Goal: Download file/media

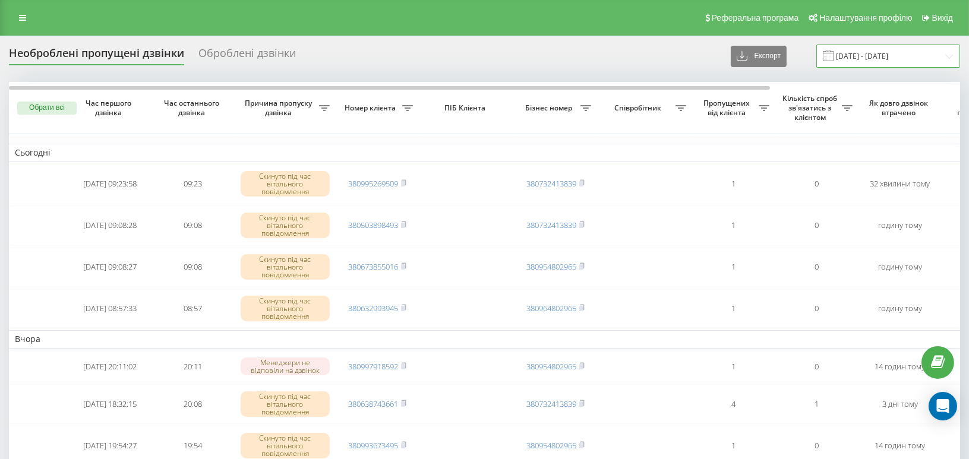
click at [883, 55] on input "[DATE] - [DATE]" at bounding box center [888, 56] width 144 height 23
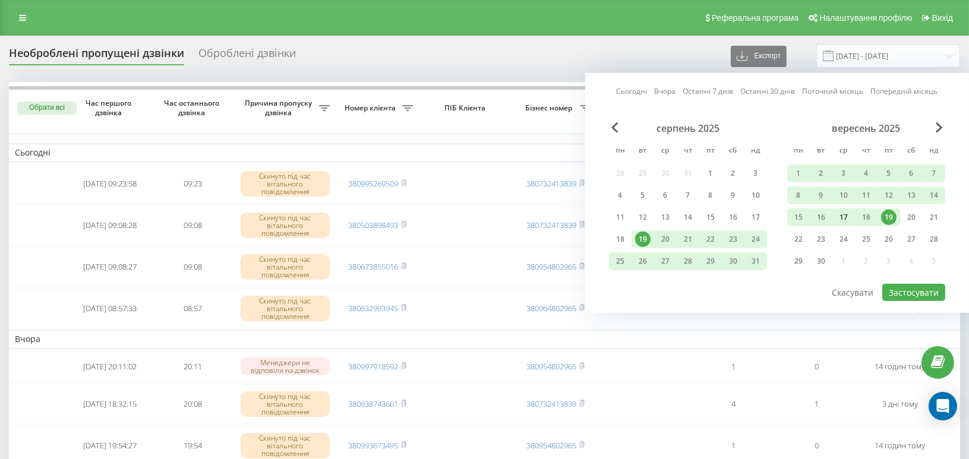
click at [846, 215] on div "17" at bounding box center [843, 217] width 15 height 15
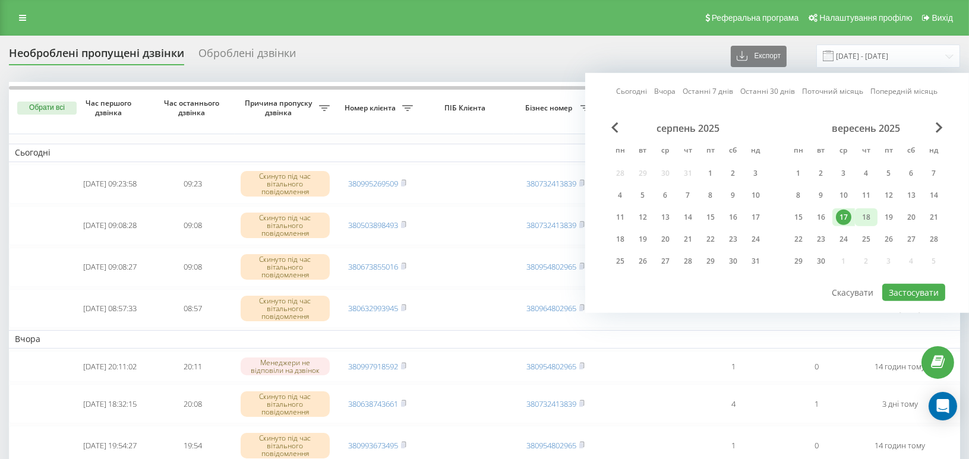
click at [872, 211] on div "18" at bounding box center [865, 217] width 15 height 15
click at [922, 293] on button "Застосувати" at bounding box center [913, 292] width 63 height 17
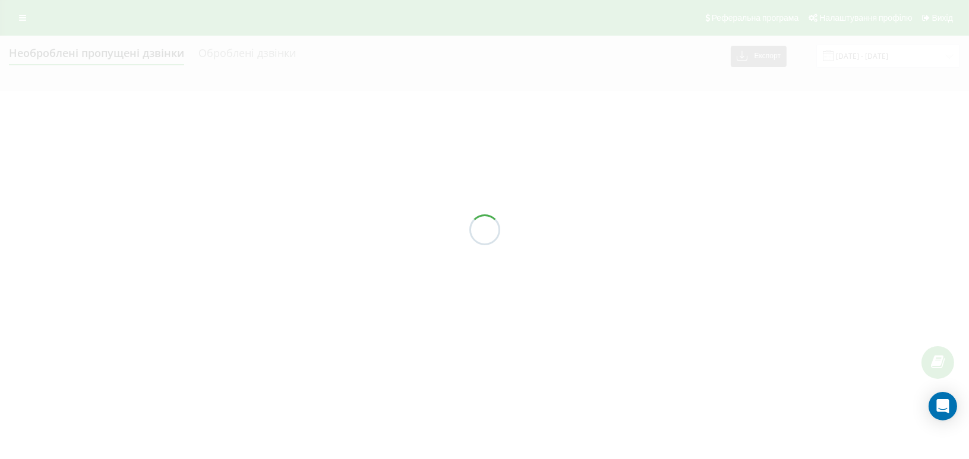
type input "[DATE] - [DATE]"
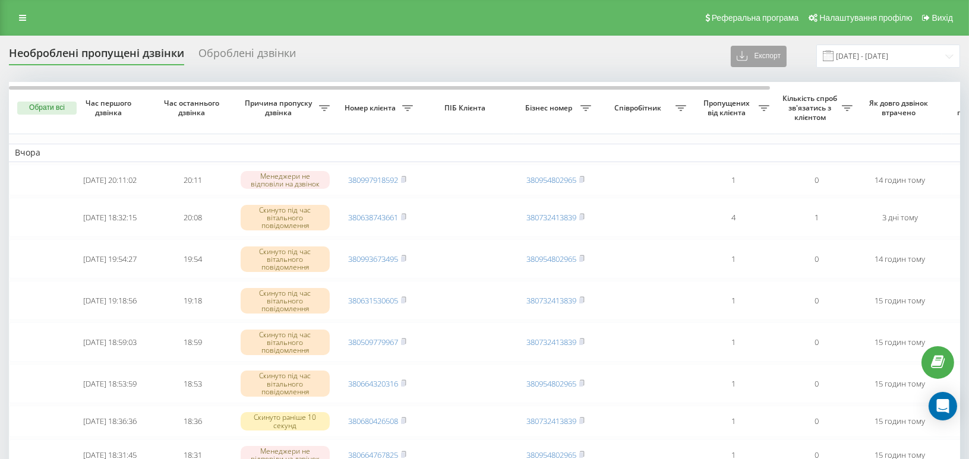
click at [774, 59] on button "Експорт" at bounding box center [758, 56] width 56 height 21
click at [773, 99] on div ".xlsx" at bounding box center [762, 99] width 63 height 21
click at [236, 53] on div "Оброблені дзвінки" at bounding box center [246, 56] width 97 height 18
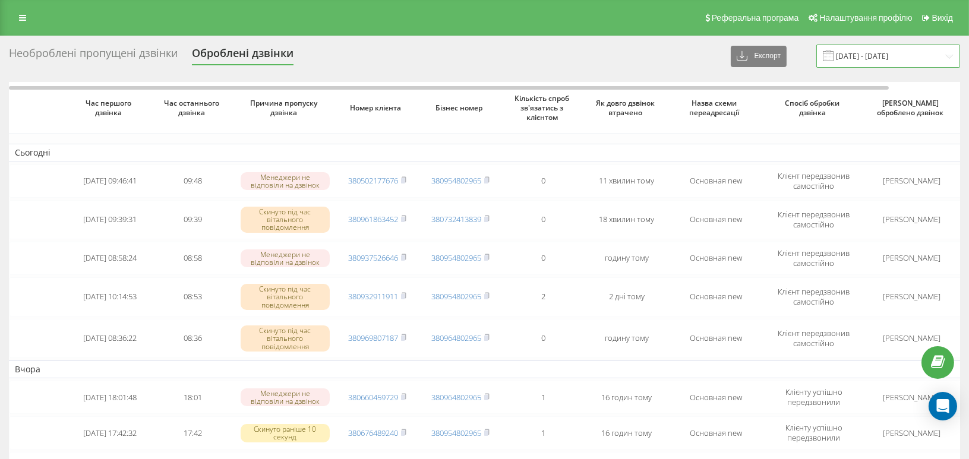
click at [900, 57] on input "[DATE] - [DATE]" at bounding box center [888, 56] width 144 height 23
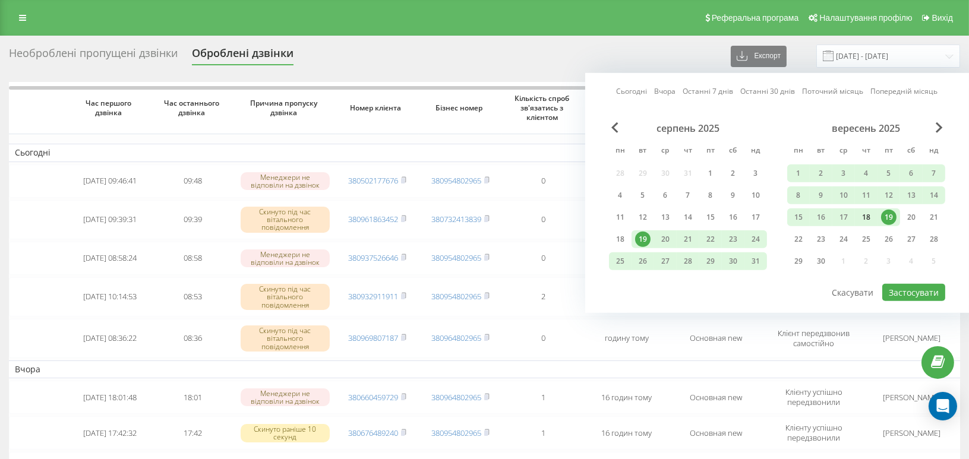
drag, startPoint x: 843, startPoint y: 216, endPoint x: 856, endPoint y: 216, distance: 13.1
click at [844, 216] on div "17" at bounding box center [843, 217] width 15 height 15
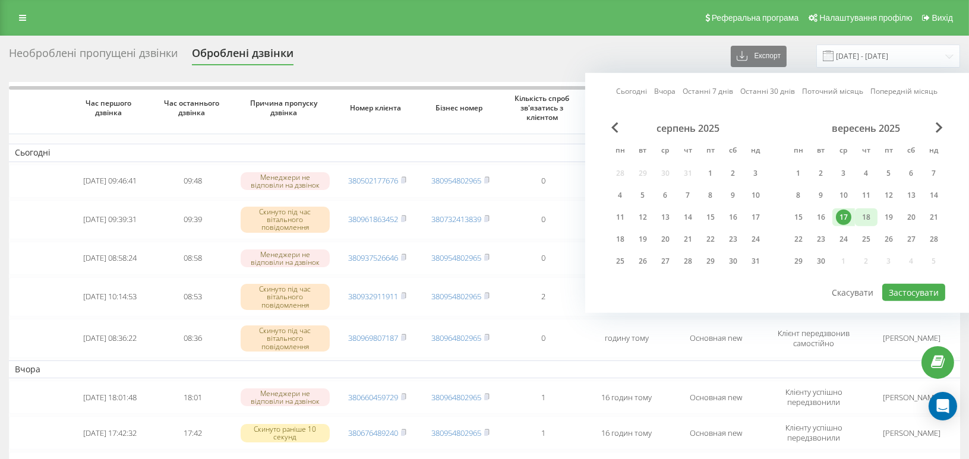
click at [867, 214] on div "18" at bounding box center [865, 217] width 15 height 15
click at [911, 284] on button "Застосувати" at bounding box center [913, 292] width 63 height 17
type input "[DATE] - [DATE]"
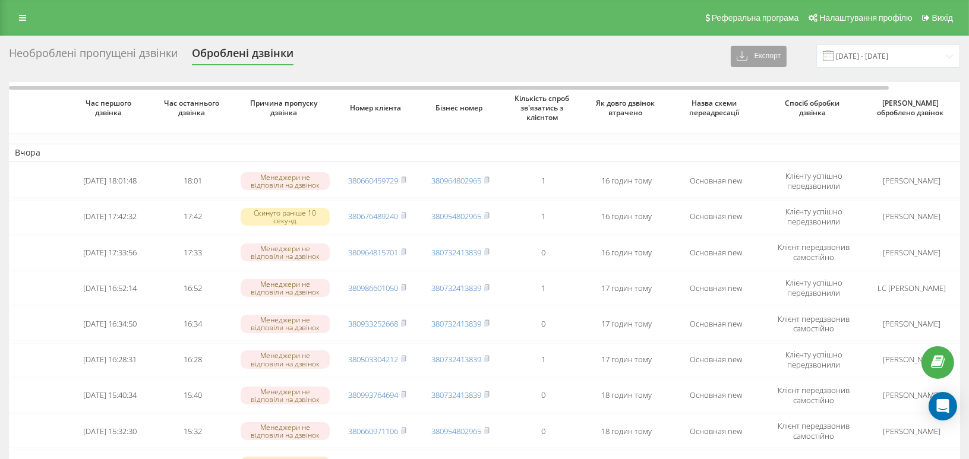
click at [776, 58] on button "Експорт" at bounding box center [758, 56] width 56 height 21
click at [776, 97] on div ".xlsx" at bounding box center [762, 99] width 63 height 21
click at [23, 14] on icon at bounding box center [22, 18] width 7 height 8
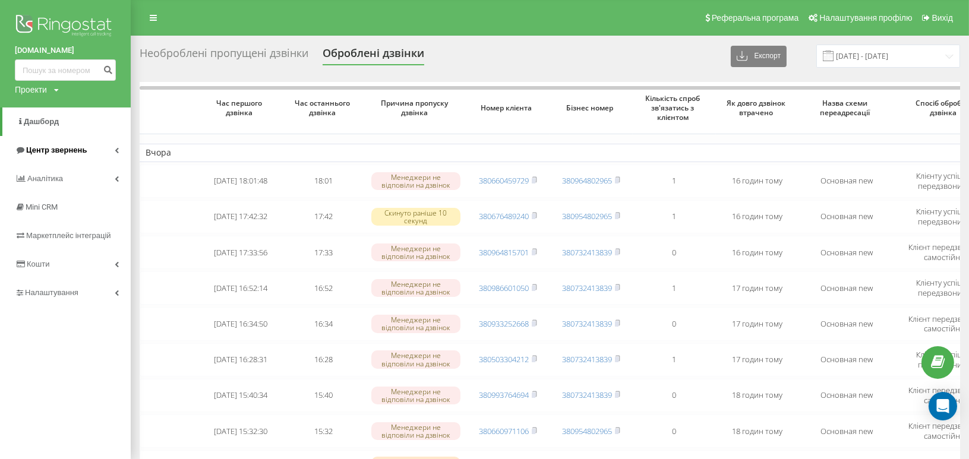
click at [70, 144] on link "Центр звернень" at bounding box center [65, 150] width 131 height 29
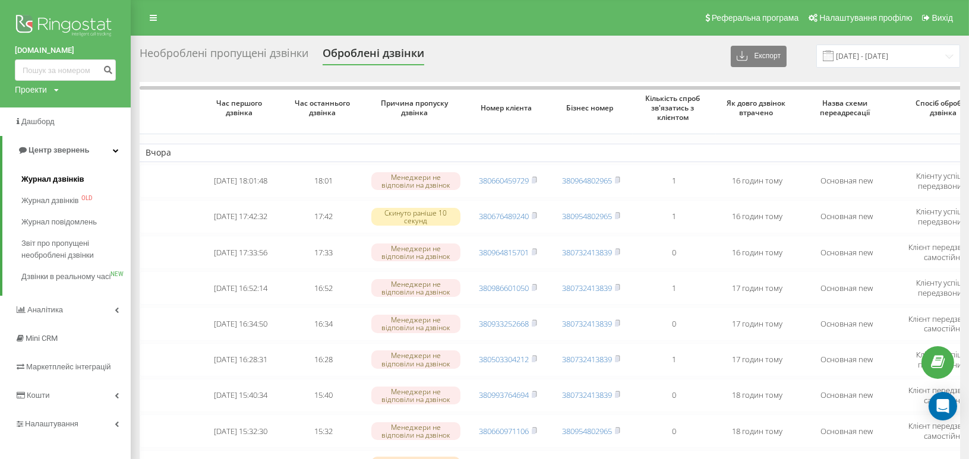
click at [68, 182] on span "Журнал дзвінків" at bounding box center [52, 179] width 63 height 12
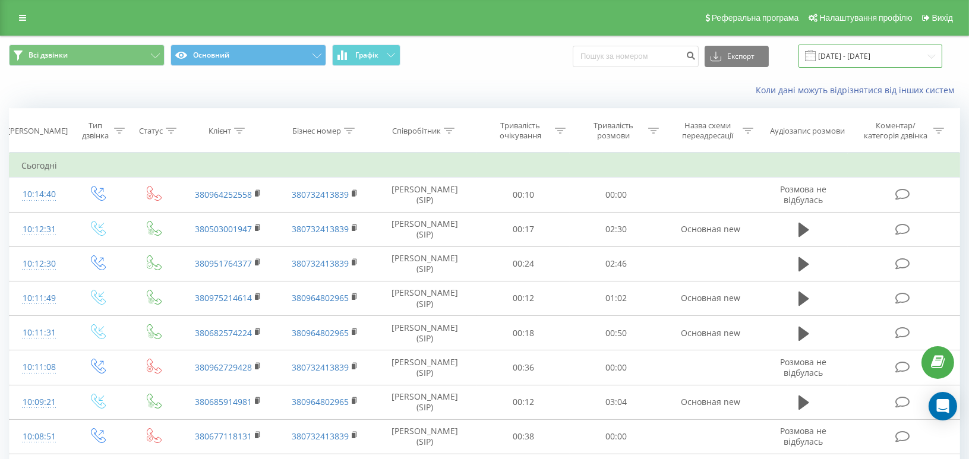
click at [875, 51] on input "[DATE] - [DATE]" at bounding box center [870, 56] width 144 height 23
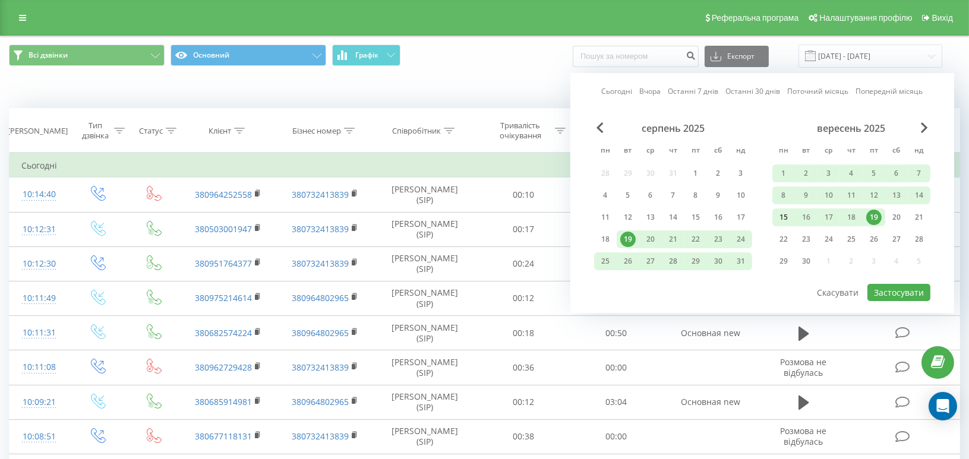
click at [777, 217] on div "15" at bounding box center [783, 217] width 15 height 15
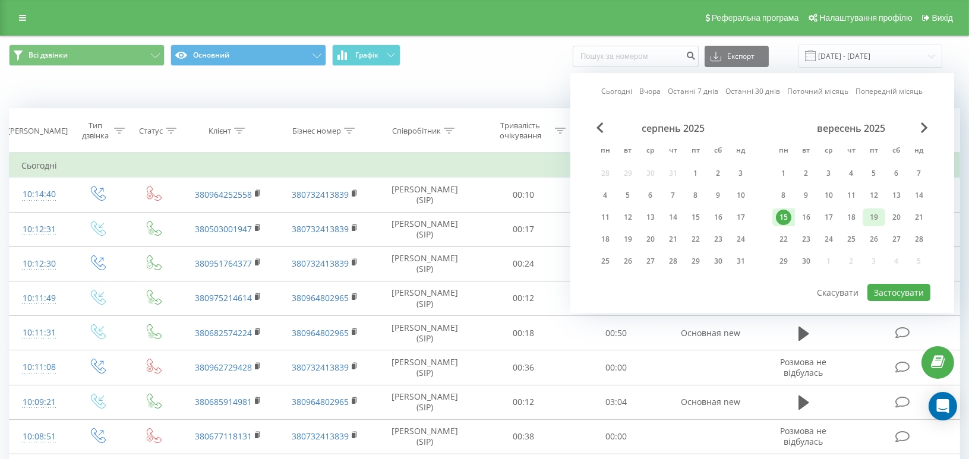
click at [874, 219] on div "19" at bounding box center [873, 217] width 15 height 15
click at [902, 288] on button "Застосувати" at bounding box center [898, 292] width 63 height 17
type input "15.09.2025 - 19.09.2025"
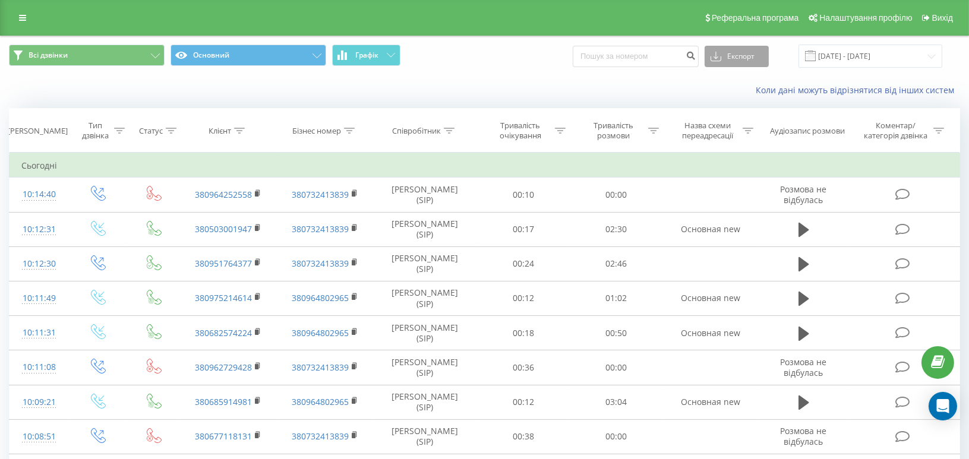
click at [737, 53] on button "Експорт" at bounding box center [736, 56] width 64 height 21
click at [730, 123] on span ".xlsx" at bounding box center [722, 120] width 17 height 11
